Goal: Check status: Check status

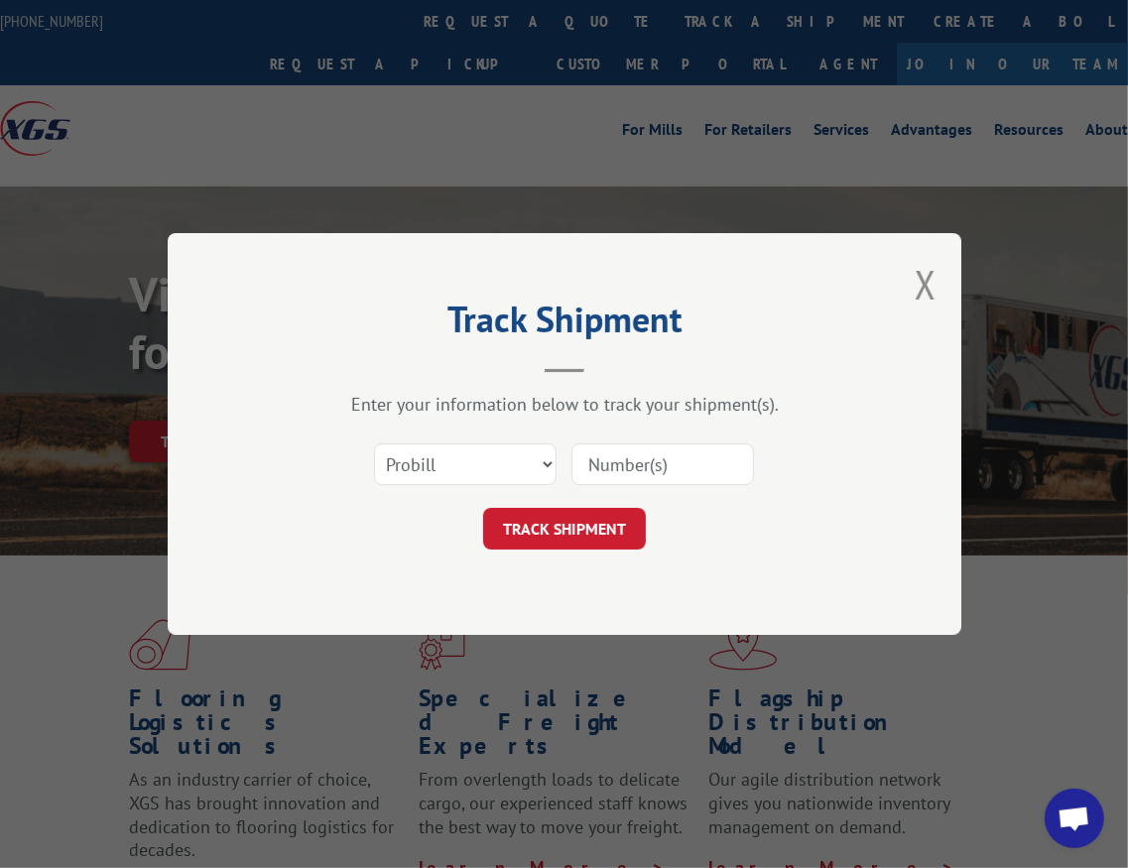
scroll to position [1602, 0]
click at [516, 465] on select "Select category... Probill BOL PO" at bounding box center [465, 464] width 183 height 42
select select "bol"
click at [374, 443] on select "Select category... Probill BOL PO" at bounding box center [465, 464] width 183 height 42
click at [641, 451] on input at bounding box center [662, 464] width 183 height 42
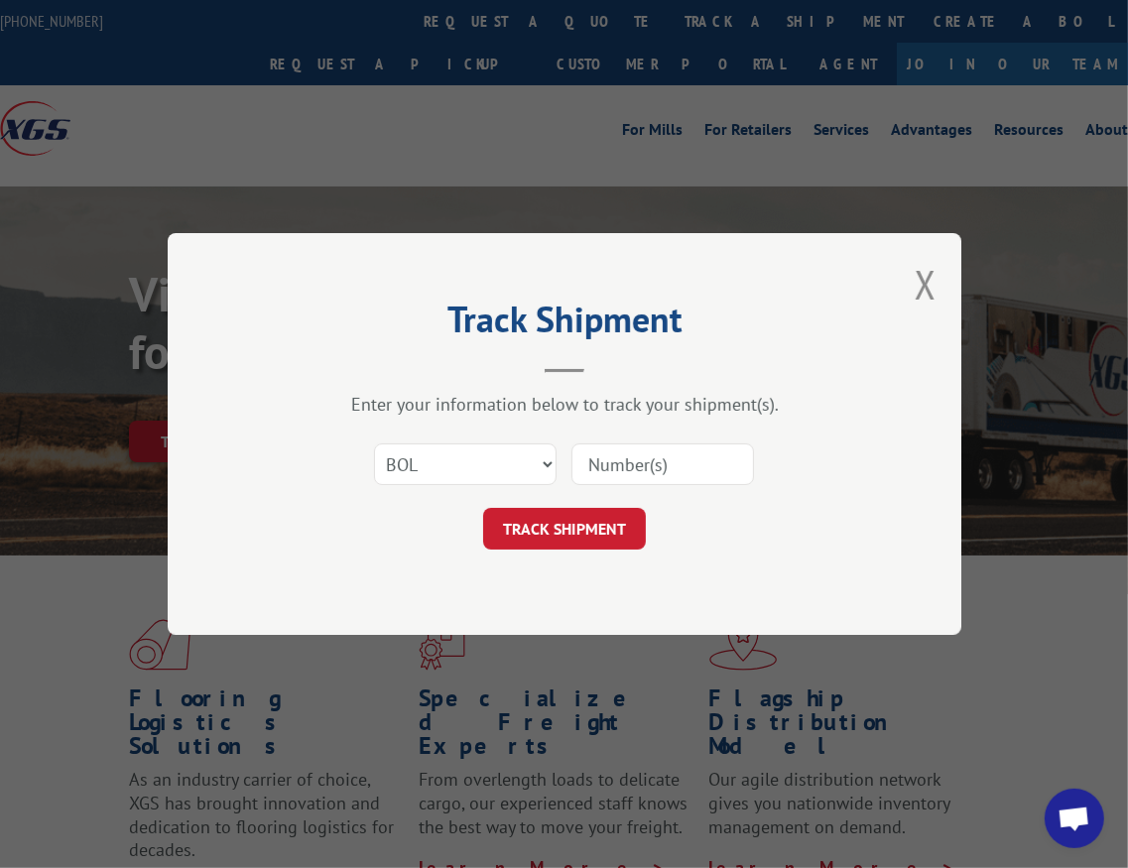
click at [696, 448] on input at bounding box center [662, 464] width 183 height 42
paste input "262834"
type input "262834"
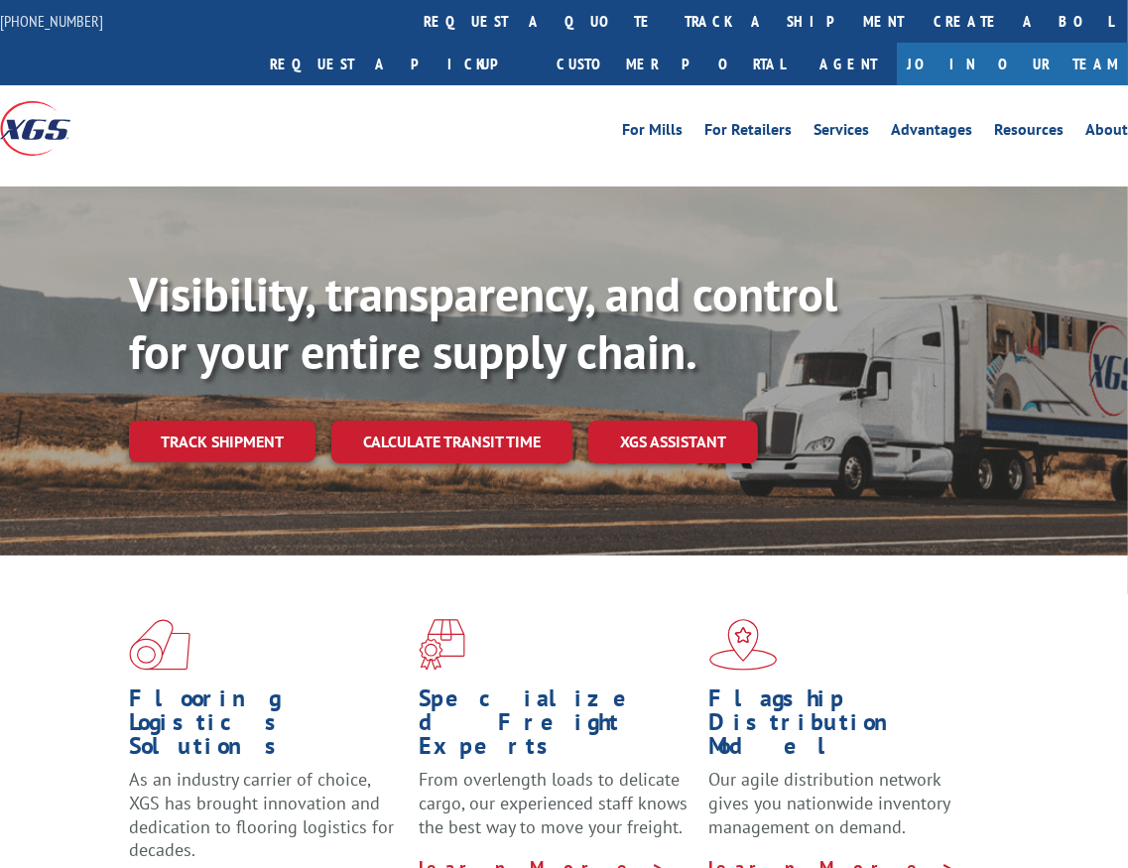
click at [670, 18] on link "track a shipment" at bounding box center [794, 21] width 249 height 43
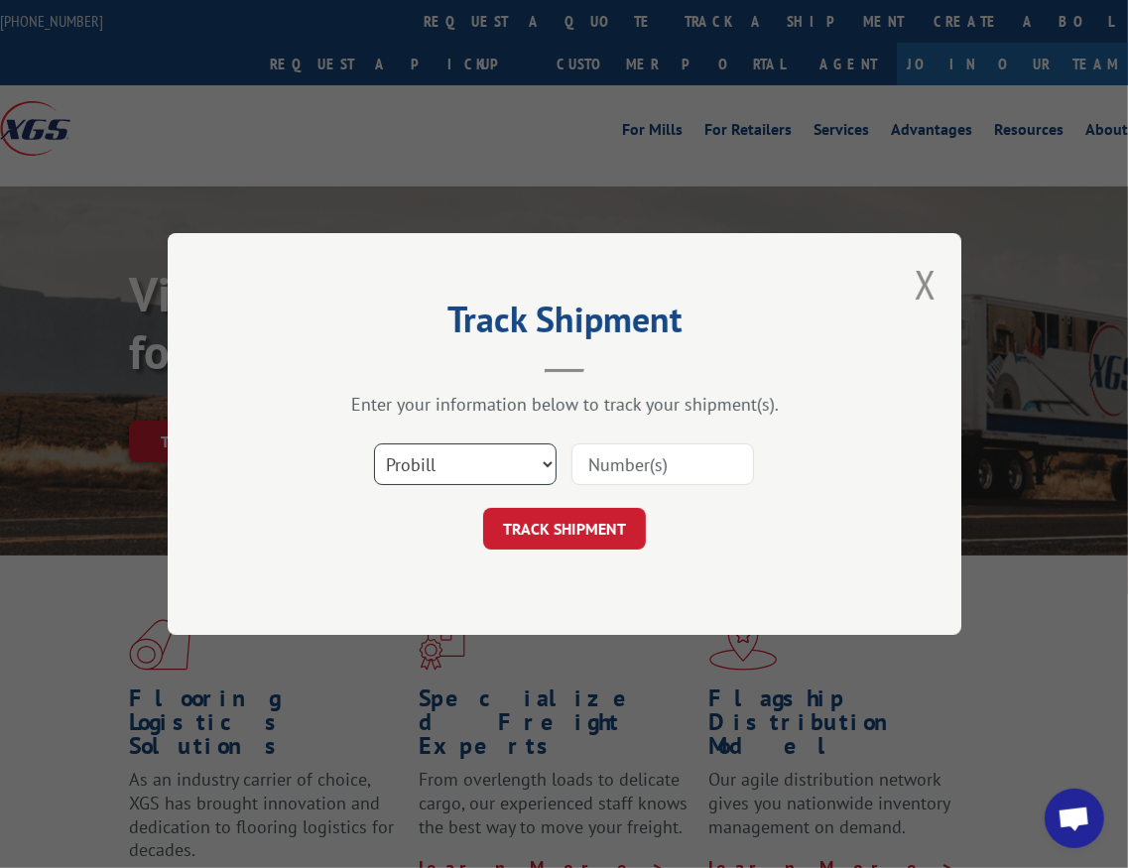
scroll to position [1602, 0]
click at [496, 465] on select "Select category... Probill BOL PO" at bounding box center [465, 464] width 183 height 42
select select "bol"
click at [374, 443] on select "Select category... Probill BOL PO" at bounding box center [465, 464] width 183 height 42
click at [645, 459] on input at bounding box center [662, 464] width 183 height 42
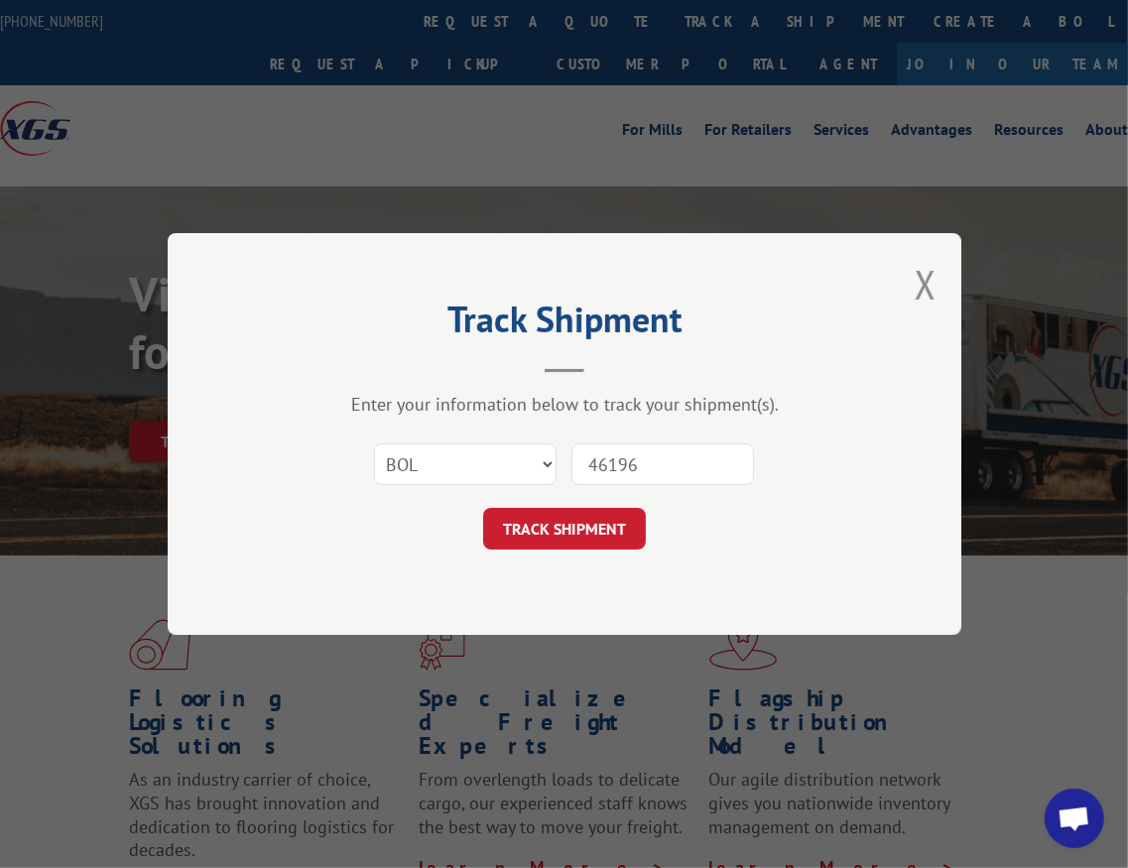
type input "461966"
click button "TRACK SHIPMENT" at bounding box center [564, 529] width 163 height 42
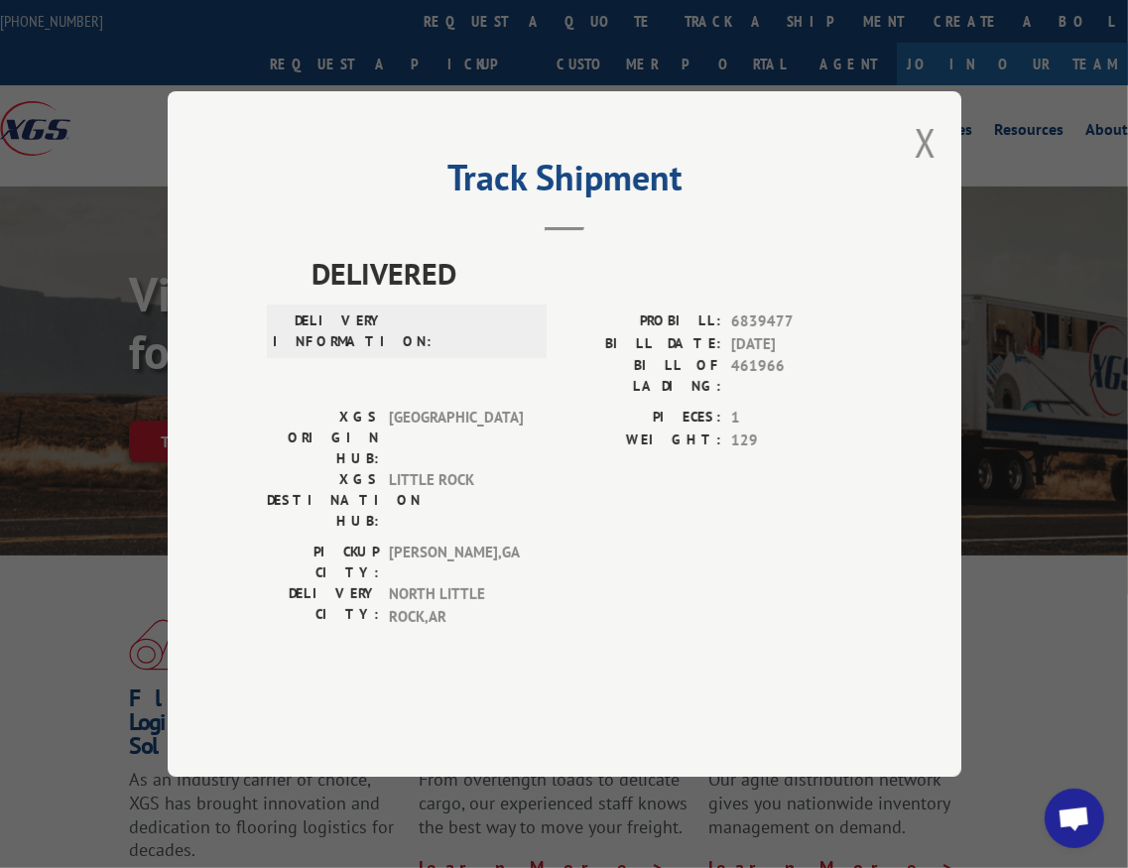
click at [937, 185] on div "Track Shipment DELIVERED DELIVERY INFORMATION: PROBILL: 6839477 BILL DATE: 07/0…" at bounding box center [565, 434] width 794 height 686
click at [928, 169] on button "Close modal" at bounding box center [926, 142] width 22 height 53
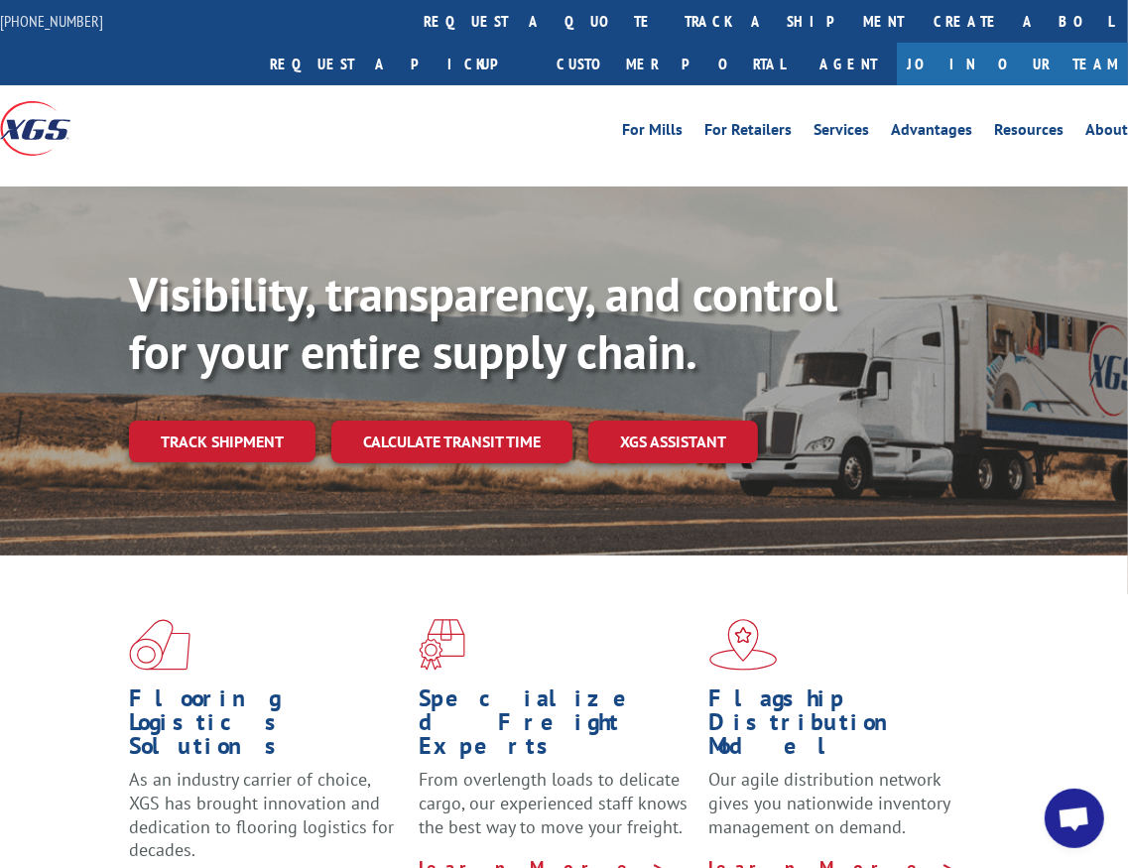
click at [670, 19] on link "track a shipment" at bounding box center [794, 21] width 249 height 43
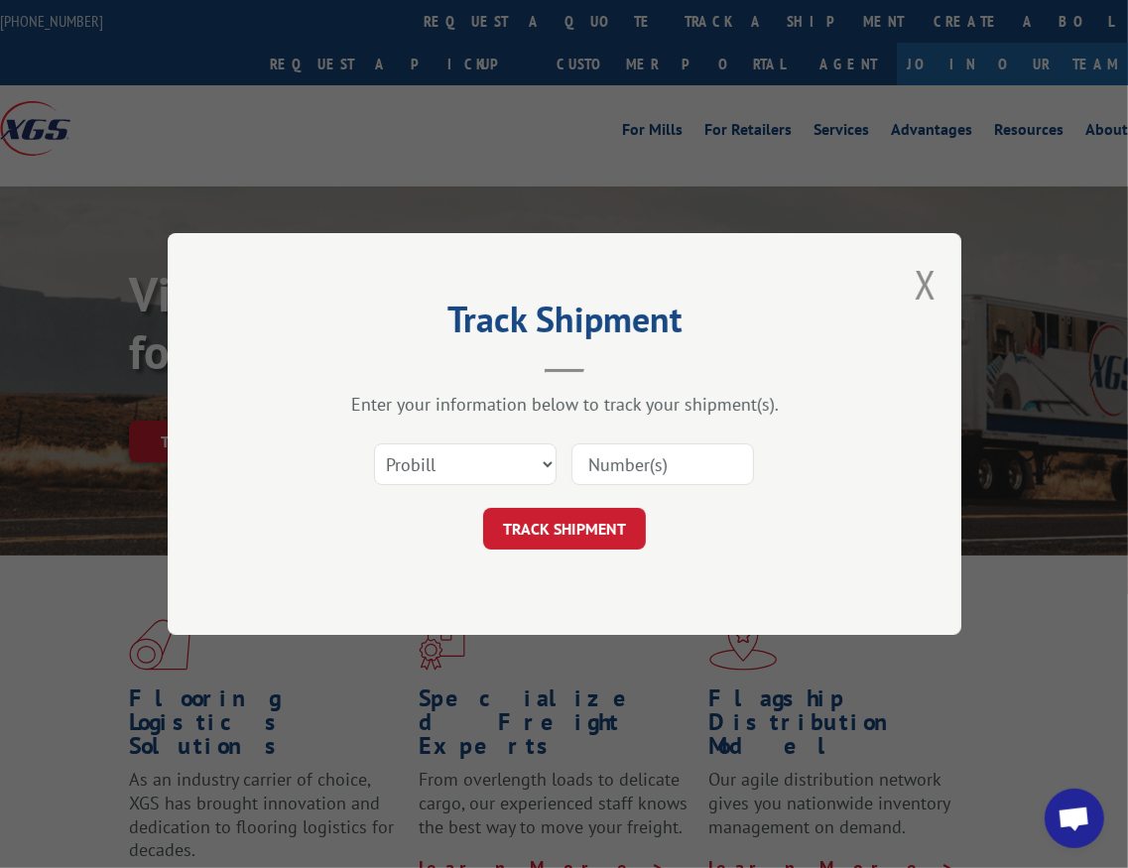
click at [639, 466] on input at bounding box center [662, 464] width 183 height 42
type input "461966"
click button "TRACK SHIPMENT" at bounding box center [564, 529] width 163 height 42
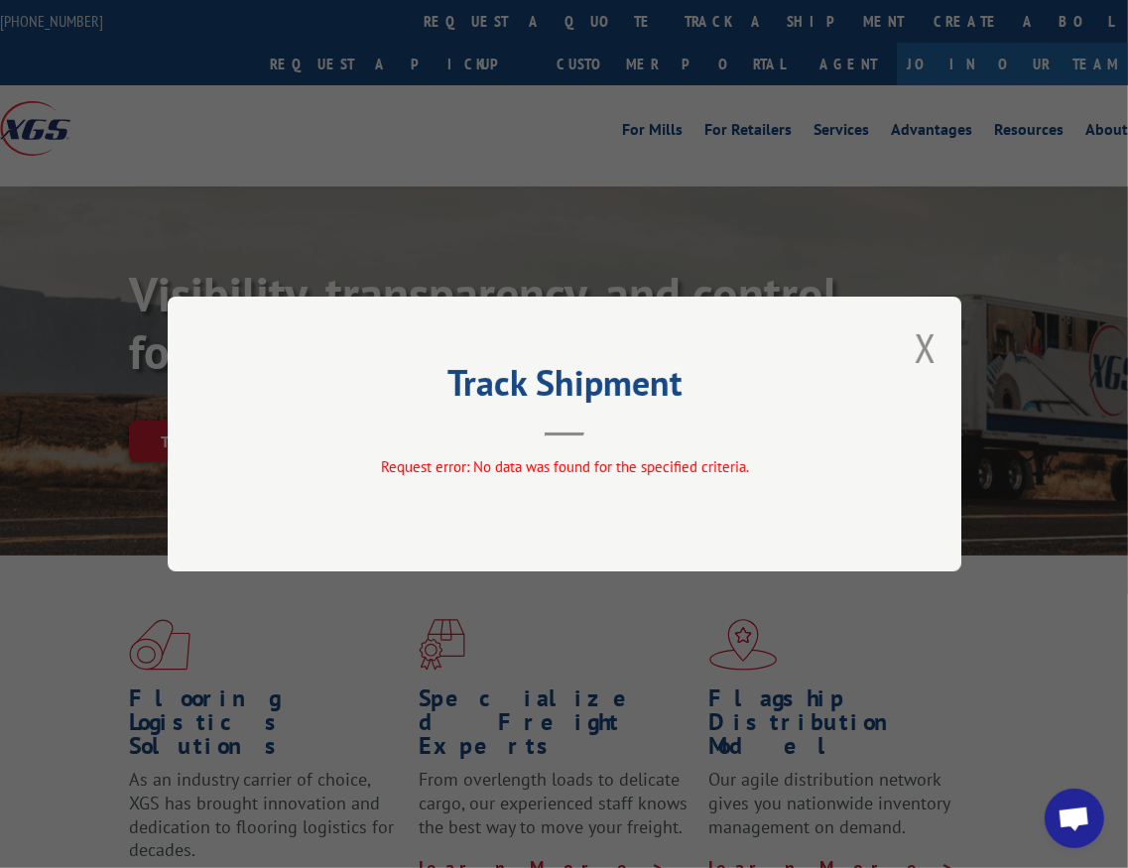
click at [937, 339] on div "Track Shipment Request error: No data was found for the specified criteria." at bounding box center [565, 434] width 794 height 275
click at [928, 343] on button "Close modal" at bounding box center [926, 347] width 22 height 53
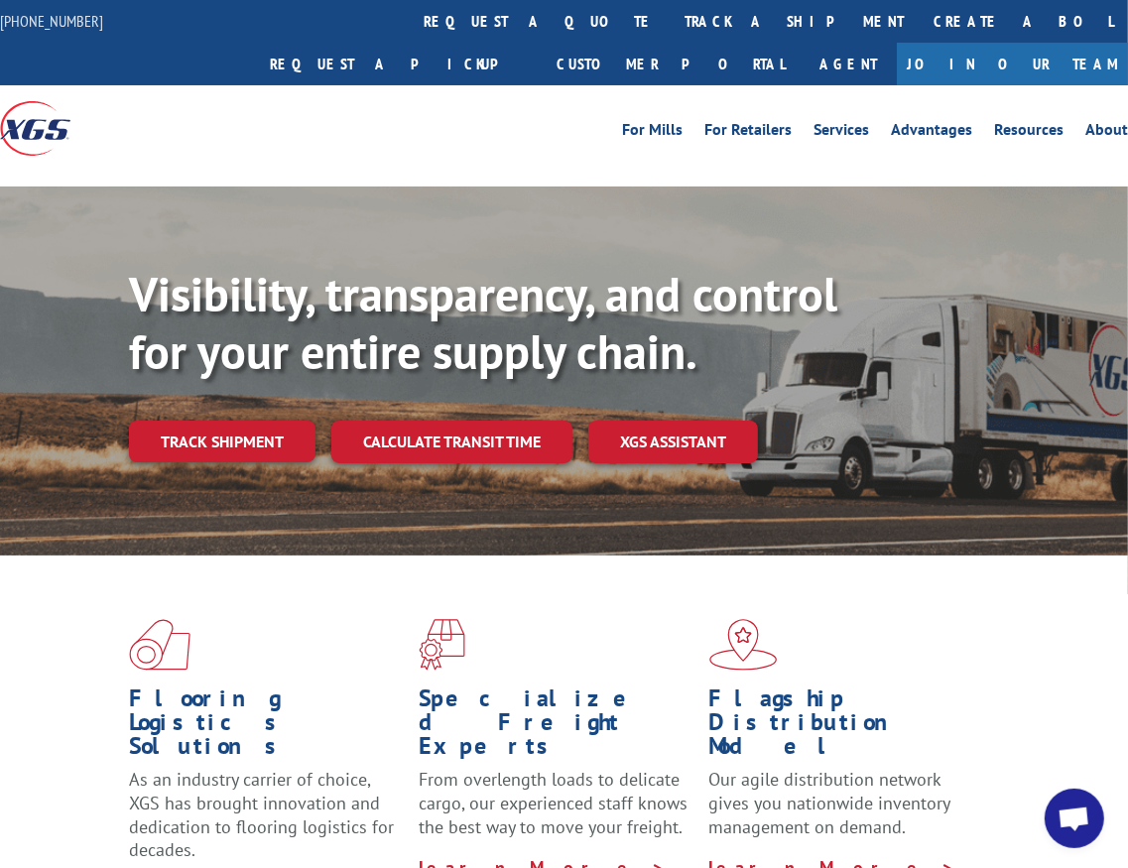
click at [670, 13] on link "track a shipment" at bounding box center [794, 21] width 249 height 43
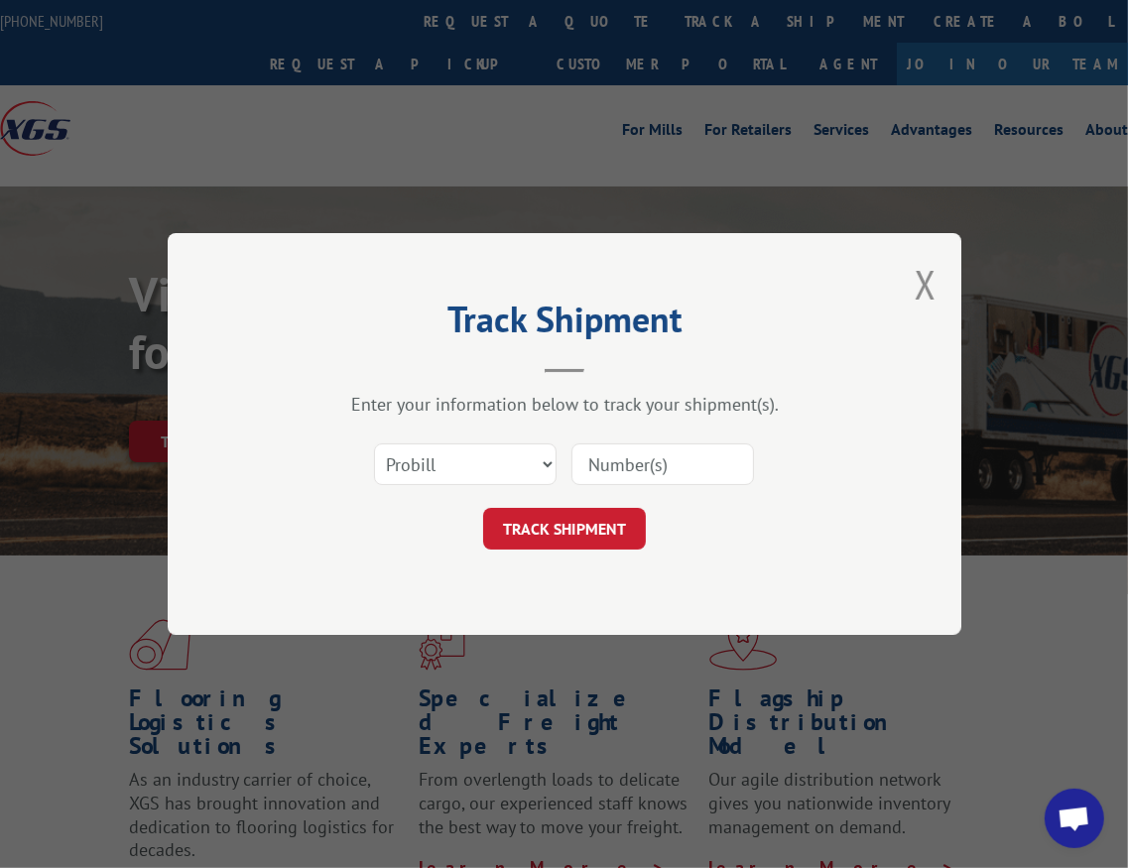
click at [638, 457] on input at bounding box center [662, 464] width 183 height 42
type input "1608308"
click at [577, 517] on button "TRACK SHIPMENT" at bounding box center [564, 529] width 163 height 42
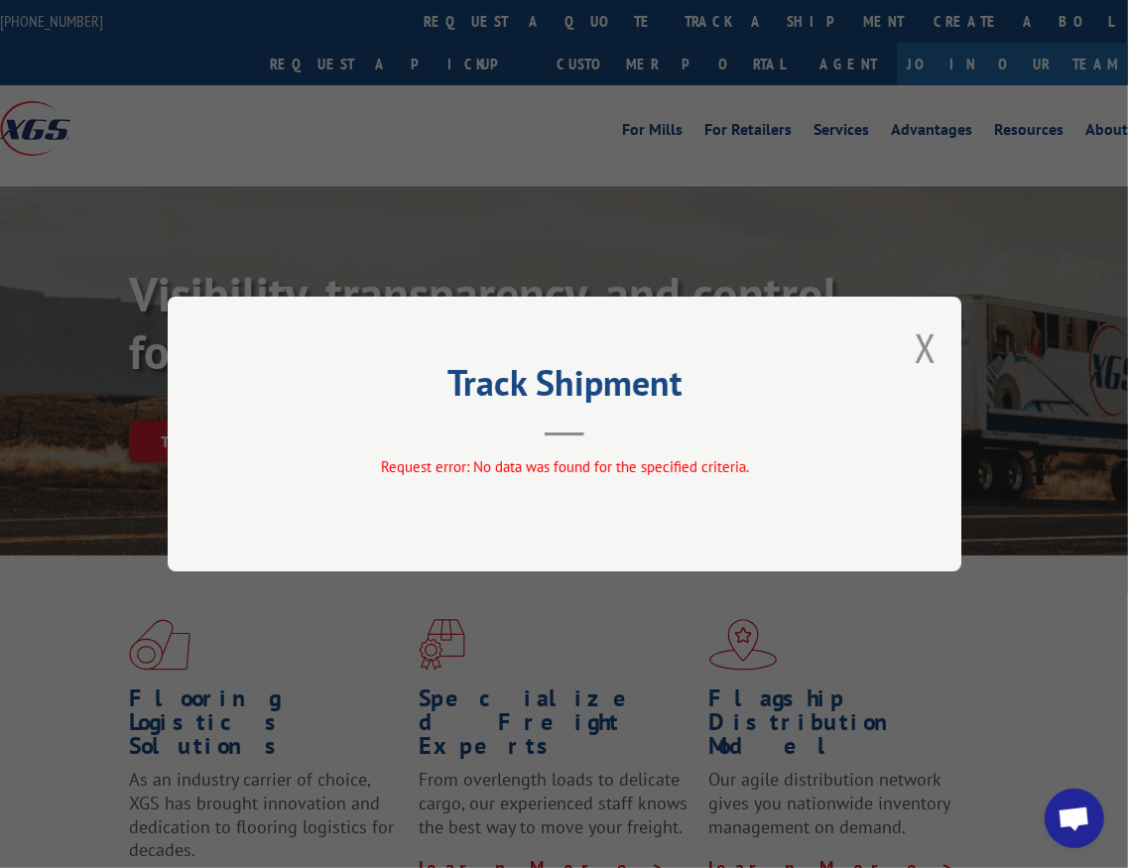
click at [922, 342] on button "Close modal" at bounding box center [926, 347] width 22 height 53
